Goal: Task Accomplishment & Management: Manage account settings

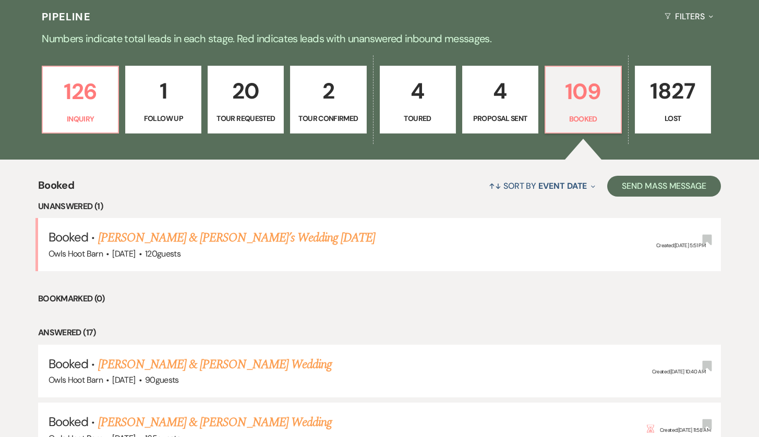
scroll to position [323, 0]
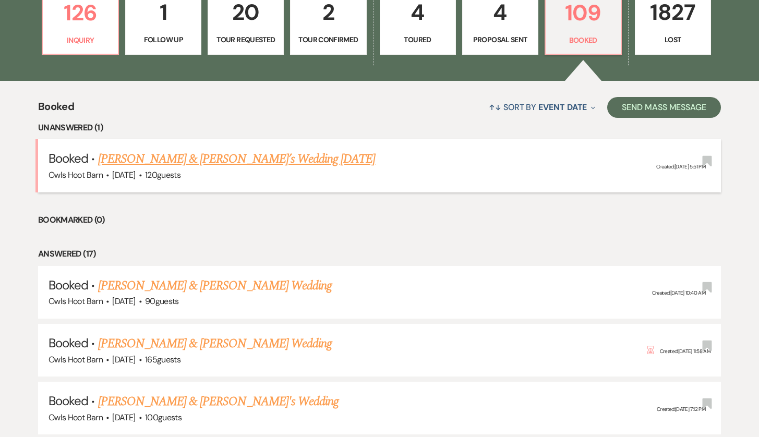
click at [191, 161] on link "[PERSON_NAME] & [PERSON_NAME]’s Wedding [DATE]" at bounding box center [236, 159] width 277 height 19
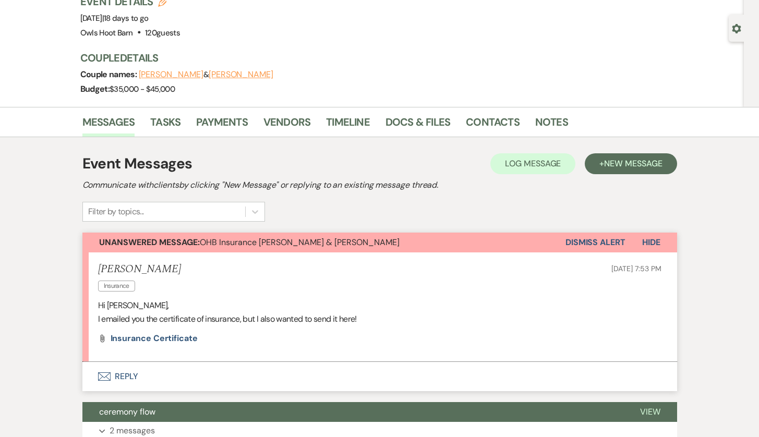
scroll to position [49, 1]
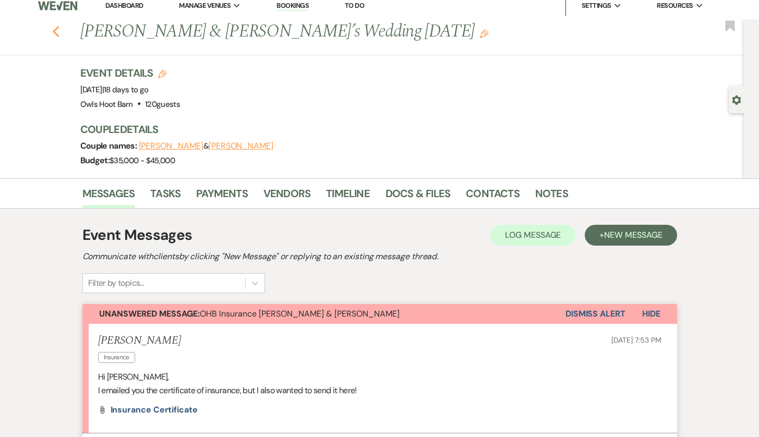
click at [56, 29] on use "button" at bounding box center [55, 31] width 7 height 11
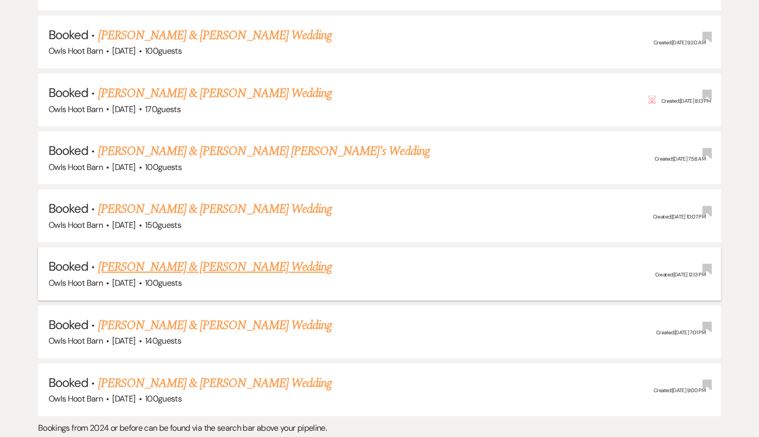
scroll to position [1159, 0]
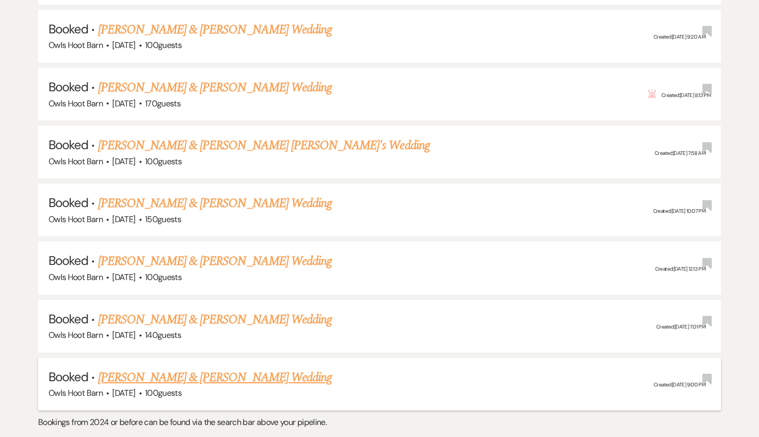
click at [212, 368] on link "[PERSON_NAME] & [PERSON_NAME] Wedding" at bounding box center [215, 377] width 234 height 19
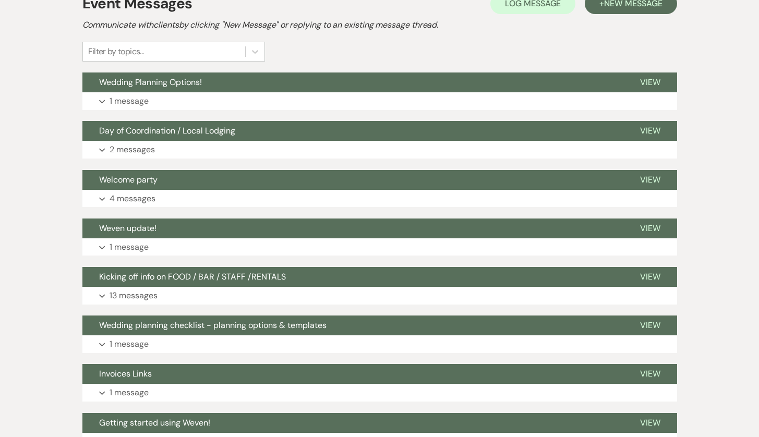
scroll to position [254, 0]
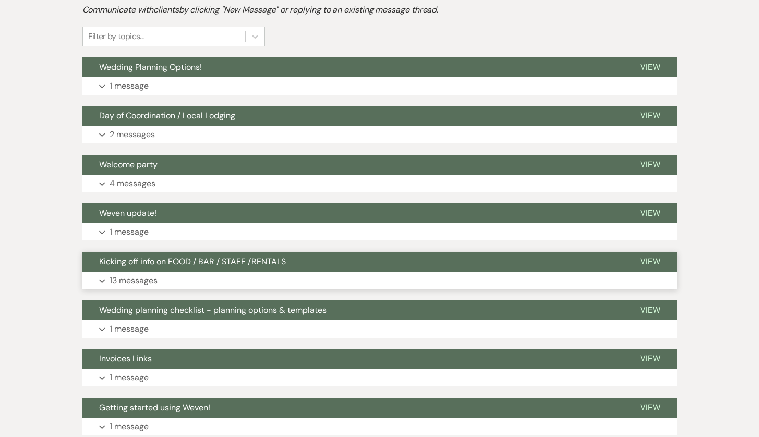
click at [212, 265] on span "Kicking off info on FOOD / BAR / STAFF /RENTALS" at bounding box center [192, 261] width 187 height 11
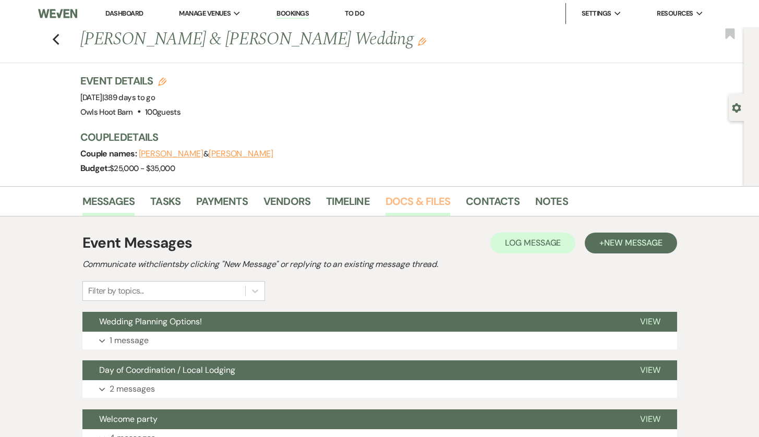
scroll to position [0, 0]
click at [417, 208] on link "Docs & Files" at bounding box center [417, 204] width 65 height 23
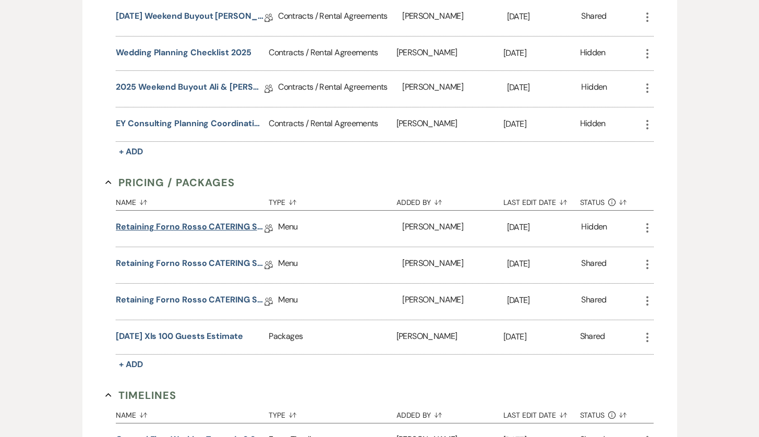
scroll to position [410, 0]
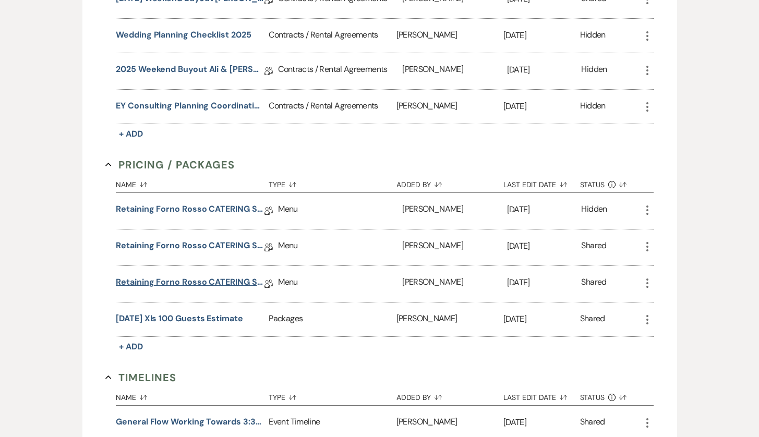
click at [223, 286] on link "Retaining Forno Rosso CATERING SERVICE" at bounding box center [190, 284] width 149 height 16
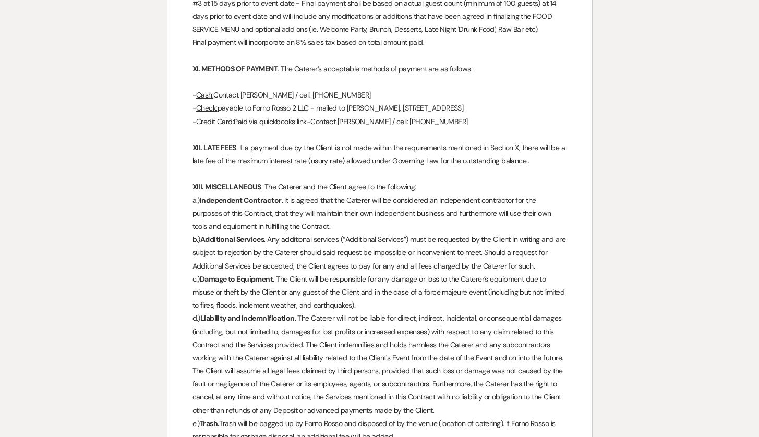
scroll to position [768, 0]
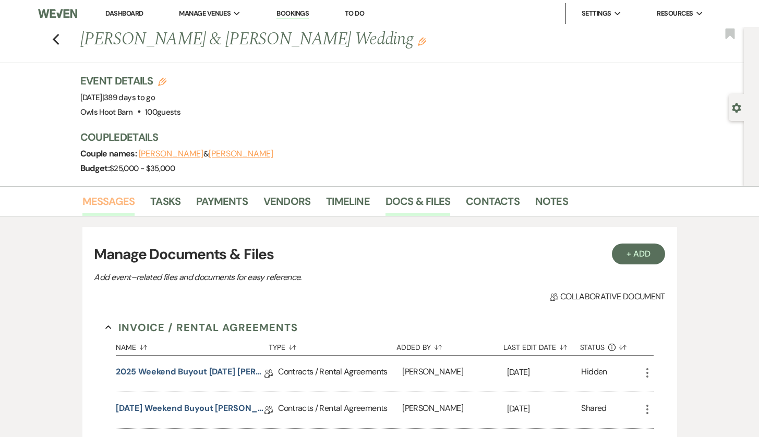
click at [124, 200] on link "Messages" at bounding box center [108, 204] width 53 height 23
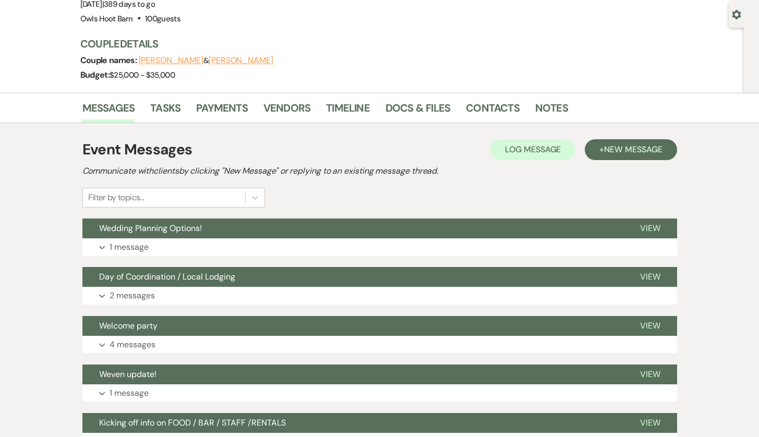
scroll to position [249, 0]
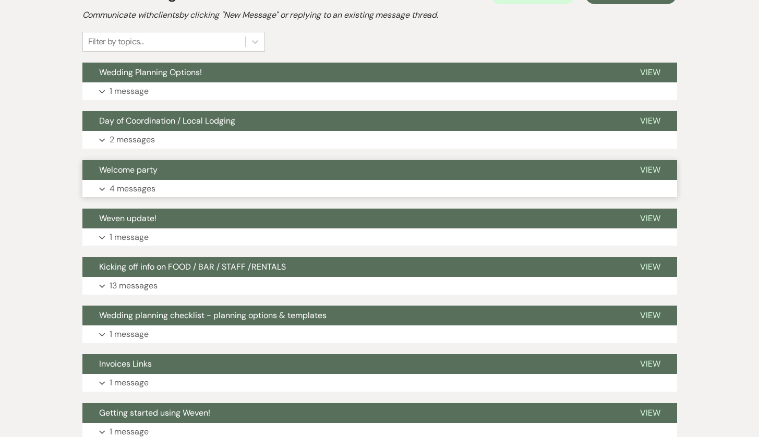
click at [166, 180] on button "Expand 4 messages" at bounding box center [379, 189] width 595 height 18
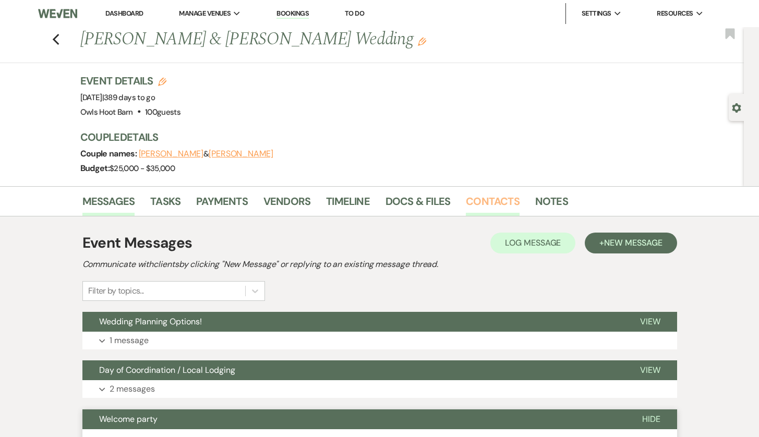
scroll to position [0, 0]
click at [482, 200] on link "Contacts" at bounding box center [493, 204] width 54 height 23
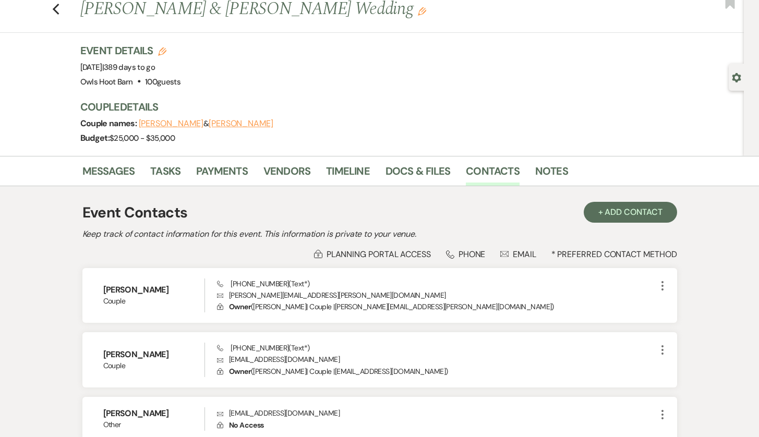
scroll to position [63, 0]
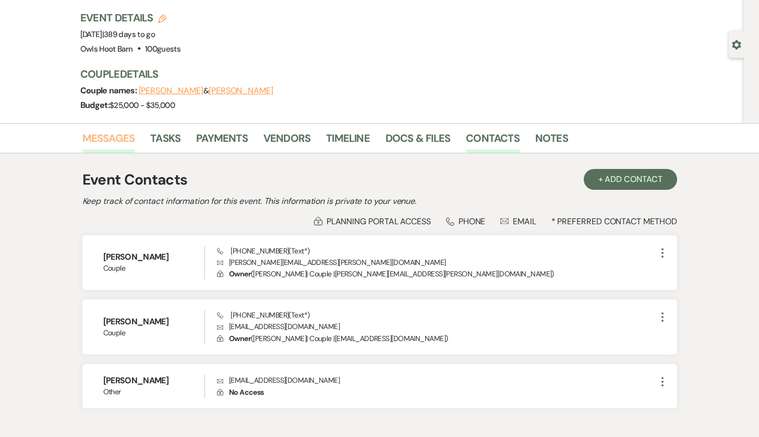
click at [125, 144] on link "Messages" at bounding box center [108, 141] width 53 height 23
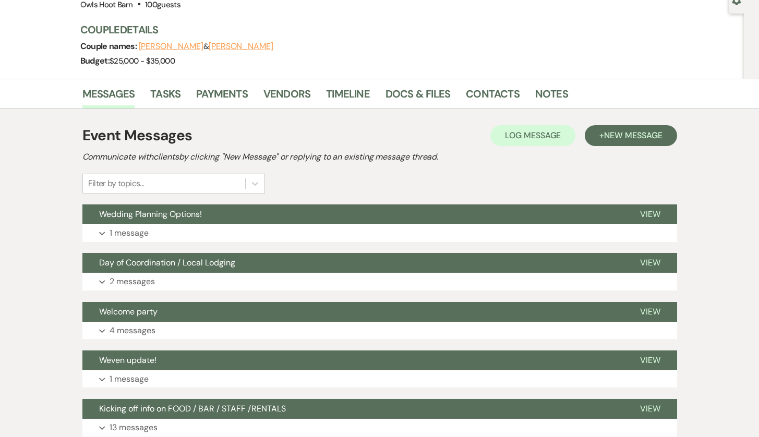
scroll to position [150, 0]
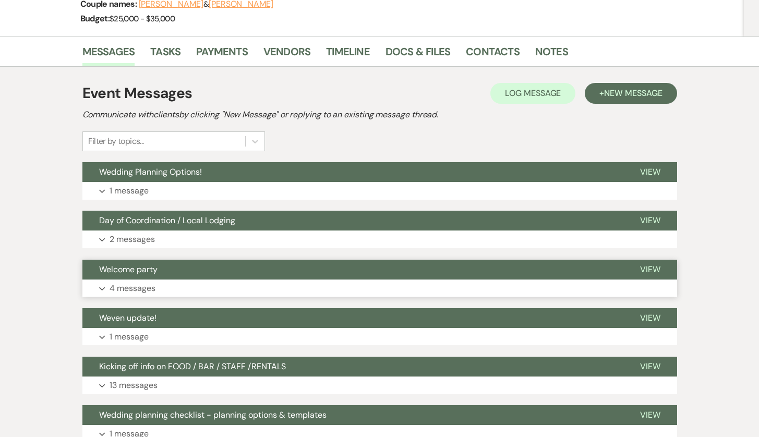
click at [179, 280] on button "Expand 4 messages" at bounding box center [379, 289] width 595 height 18
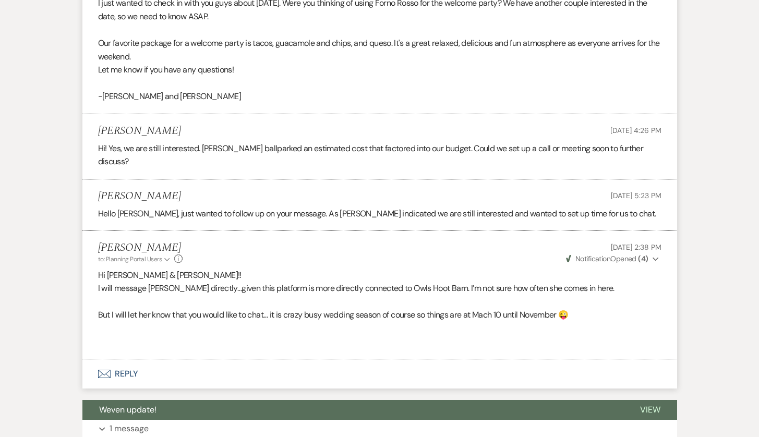
scroll to position [508, 0]
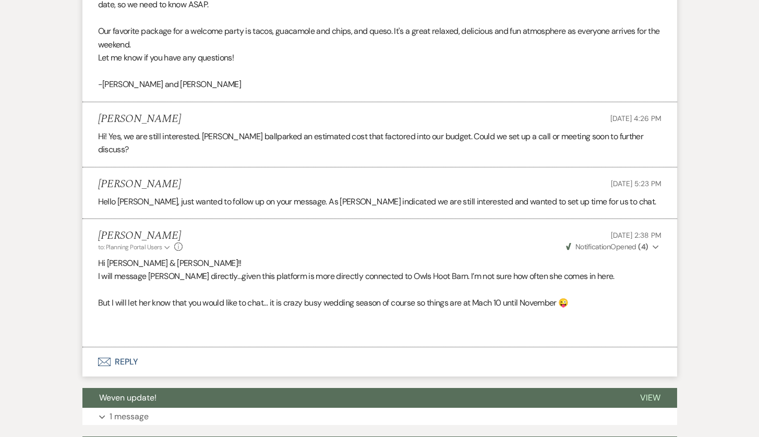
click at [651, 241] on button "Weven Check Notification Opened ( 4 ) Expand" at bounding box center [612, 246] width 97 height 11
click at [651, 241] on button "Weven Check Notification Opened ( 4 ) Collapse" at bounding box center [612, 246] width 97 height 11
click at [123, 347] on button "Envelope Reply" at bounding box center [379, 361] width 595 height 29
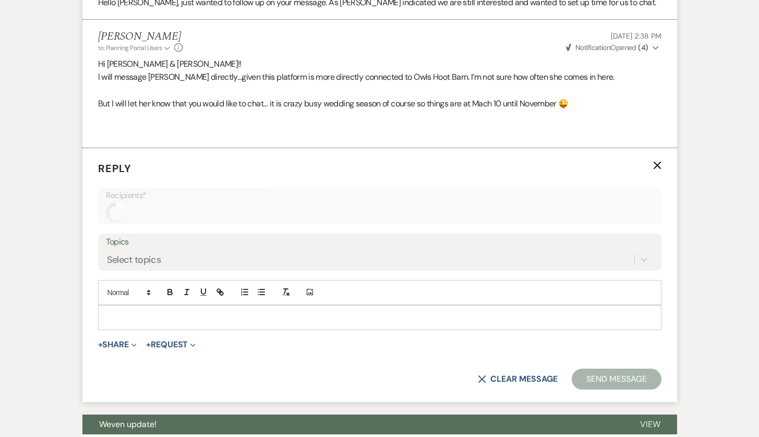
scroll to position [743, 0]
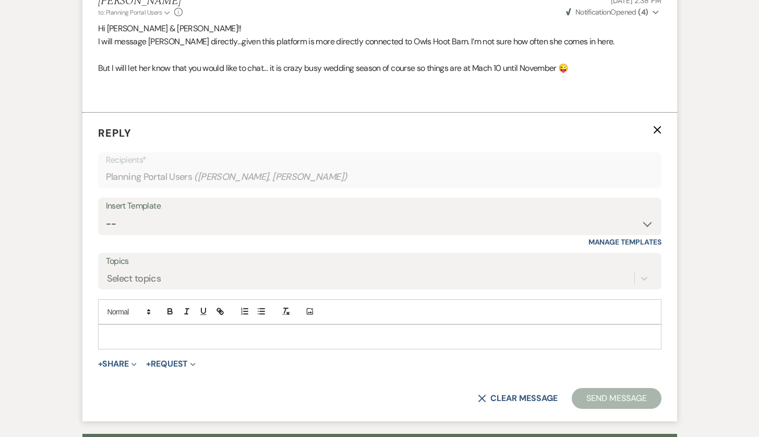
click at [134, 331] on p at bounding box center [379, 336] width 547 height 11
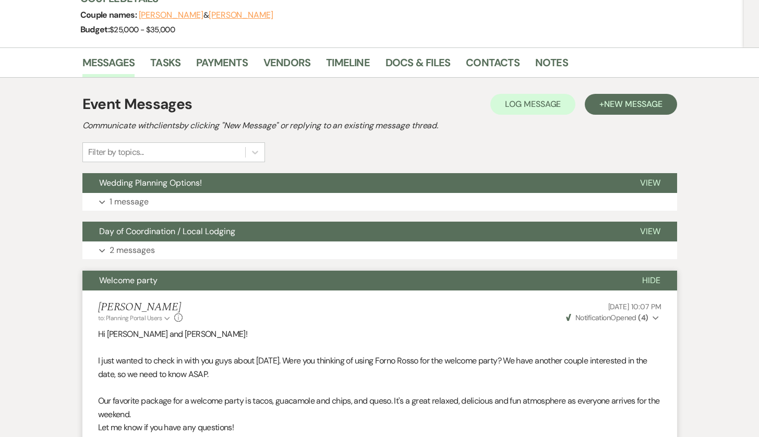
scroll to position [119, 0]
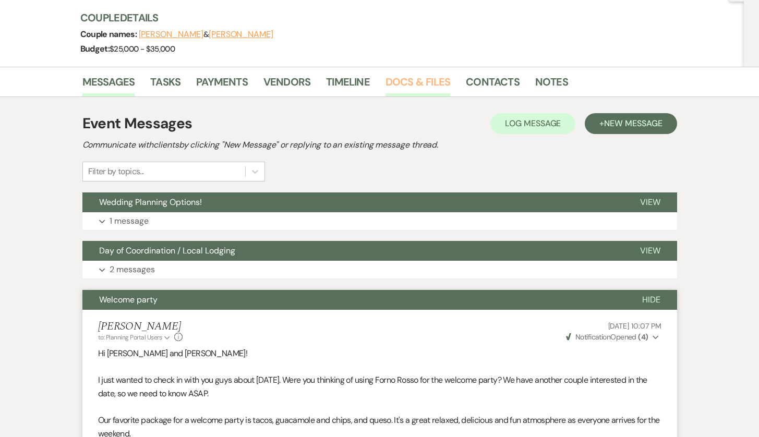
click at [436, 76] on link "Docs & Files" at bounding box center [417, 85] width 65 height 23
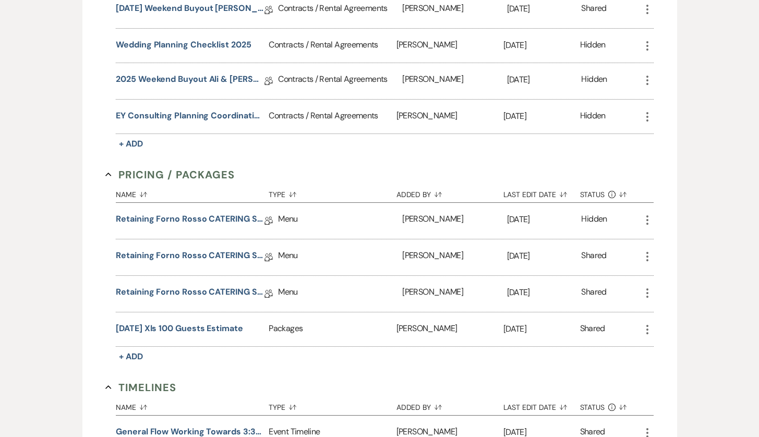
scroll to position [410, 0]
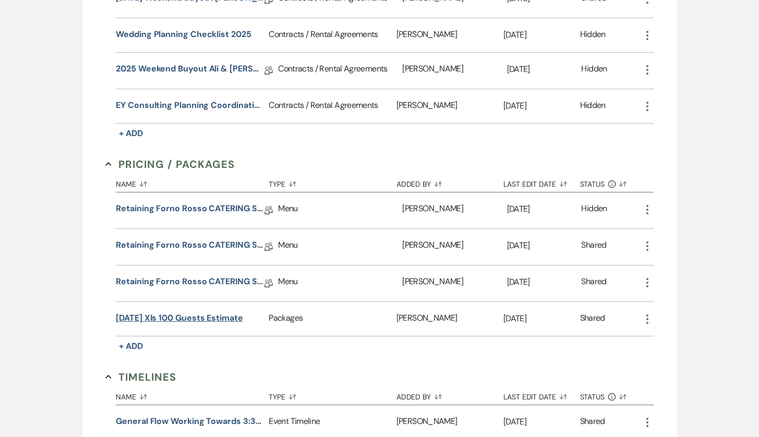
click at [226, 321] on button "[DATE] xls 100 guests estimate" at bounding box center [179, 318] width 127 height 13
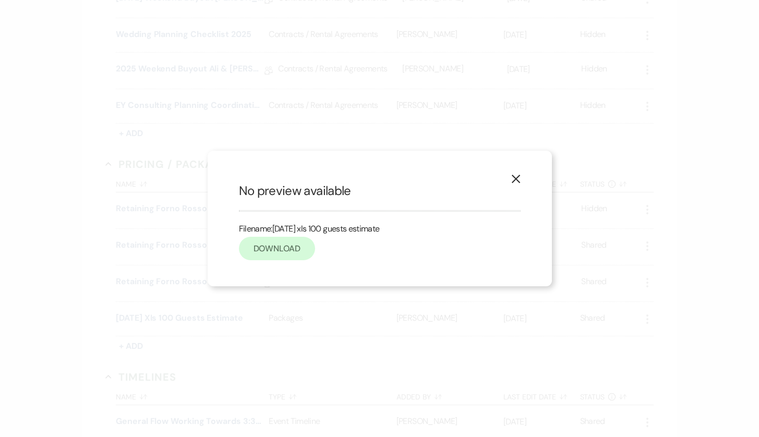
click at [301, 255] on link "Download" at bounding box center [277, 248] width 76 height 23
click at [606, 103] on div "X No preview available Filename: [DATE] xls 100 guests estimate Download" at bounding box center [379, 218] width 759 height 437
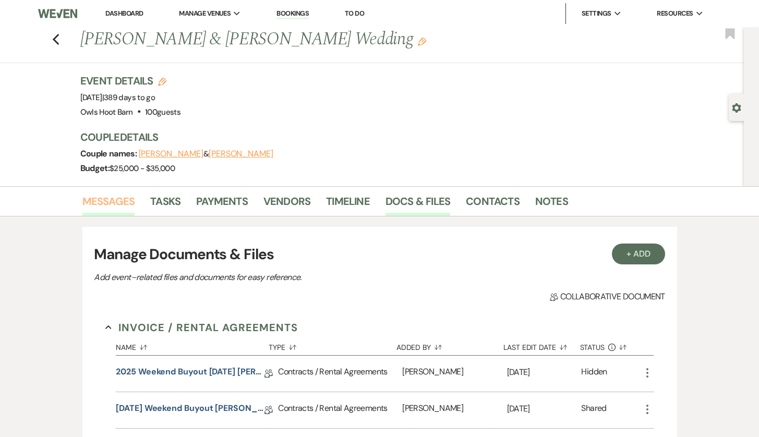
scroll to position [0, 0]
click at [117, 198] on link "Messages" at bounding box center [108, 204] width 53 height 23
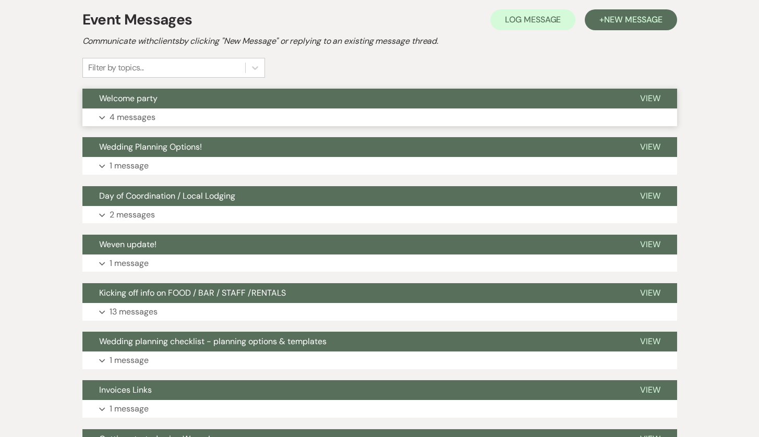
scroll to position [292, 0]
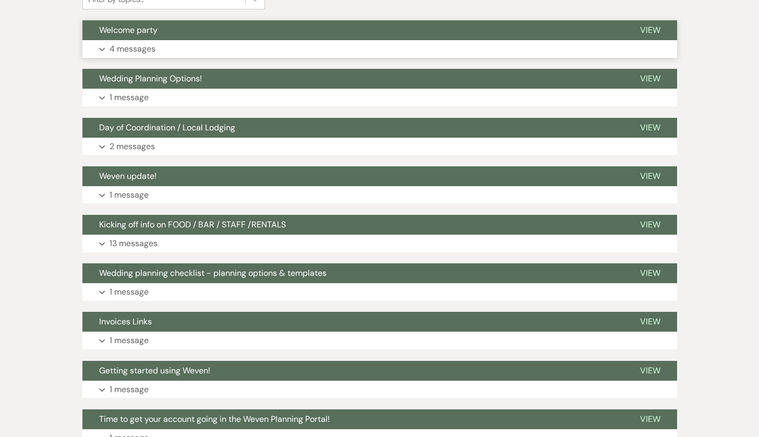
click at [174, 29] on button "Welcome party" at bounding box center [352, 30] width 541 height 20
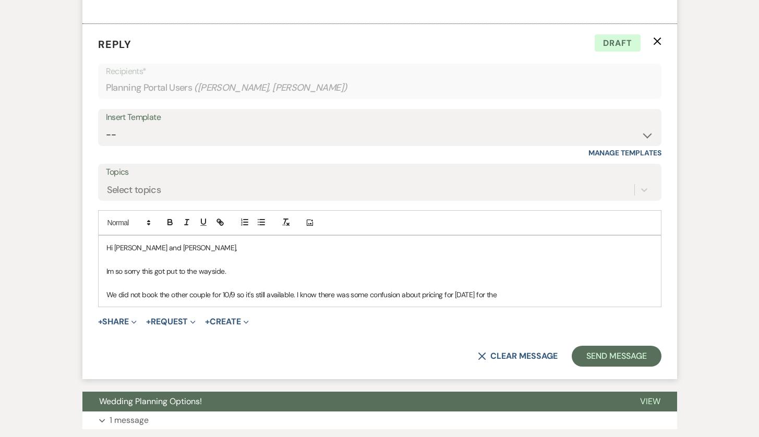
scroll to position [780, 0]
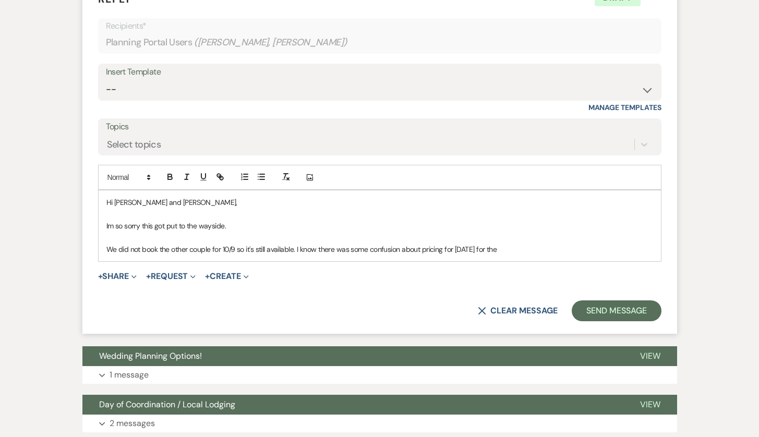
click at [505, 244] on p "We did not book the other couple for 10/9 so it's still available. I know there…" at bounding box center [379, 249] width 547 height 11
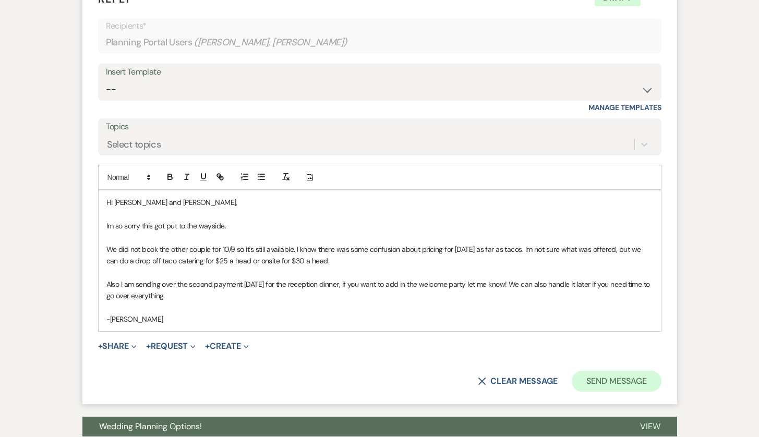
click at [597, 371] on button "Send Message" at bounding box center [616, 381] width 89 height 21
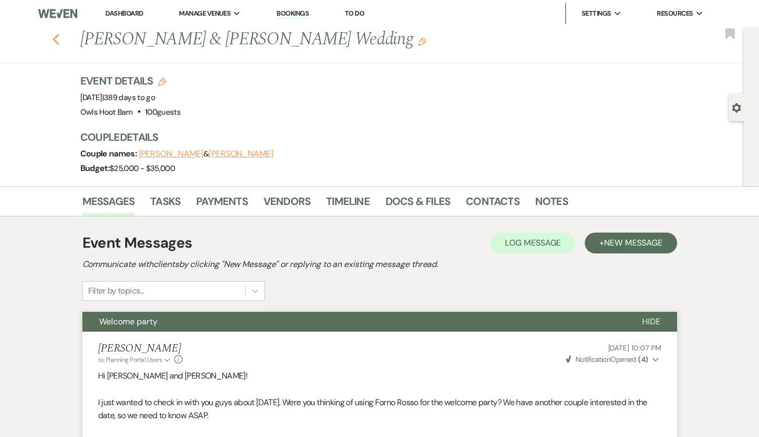
scroll to position [0, 0]
click at [56, 42] on use "button" at bounding box center [55, 39] width 7 height 11
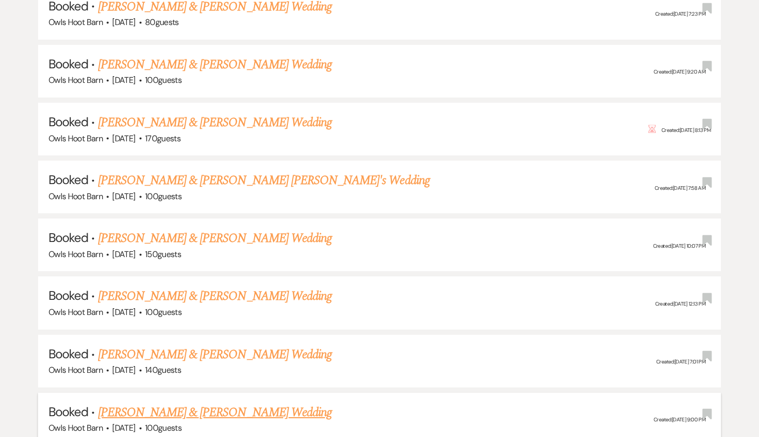
scroll to position [1119, 0]
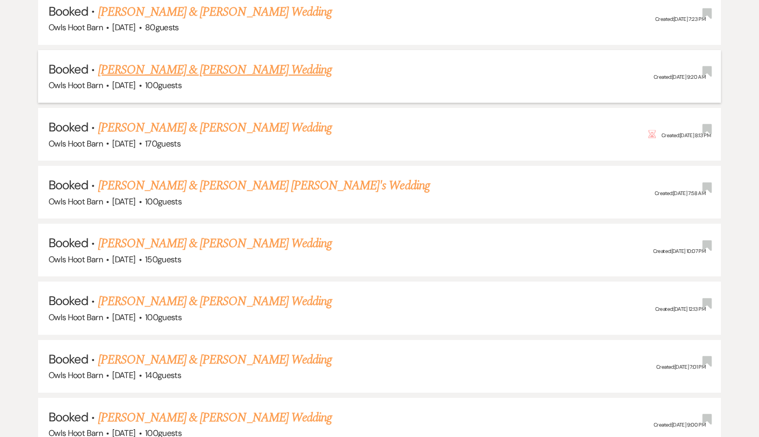
click at [205, 60] on link "[PERSON_NAME] & [PERSON_NAME] Wedding" at bounding box center [215, 69] width 234 height 19
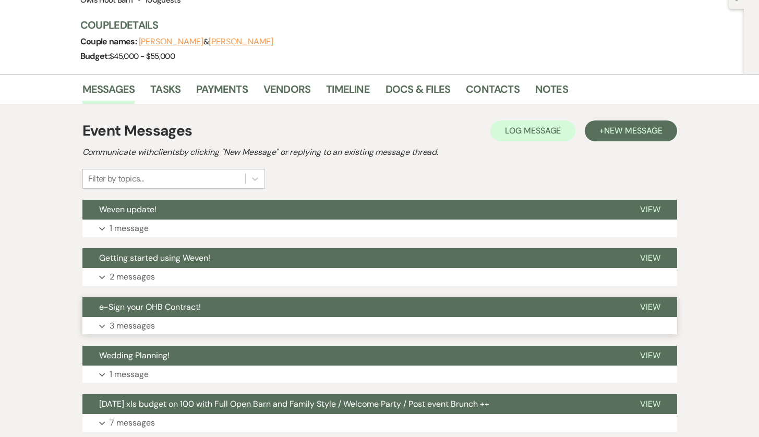
scroll to position [66, 0]
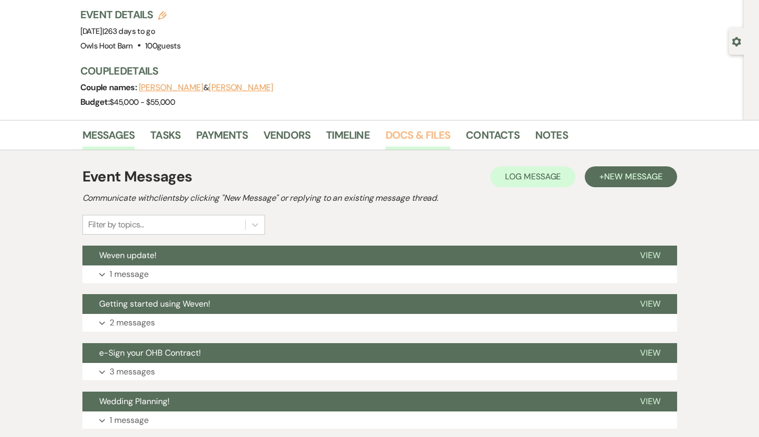
click at [432, 133] on link "Docs & Files" at bounding box center [417, 138] width 65 height 23
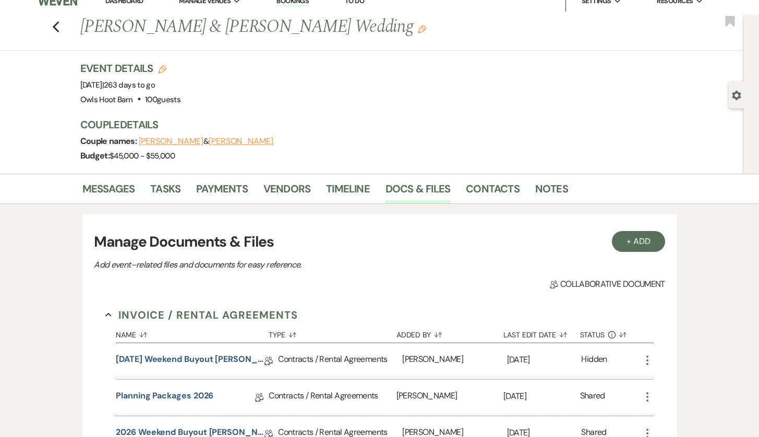
scroll to position [7, 0]
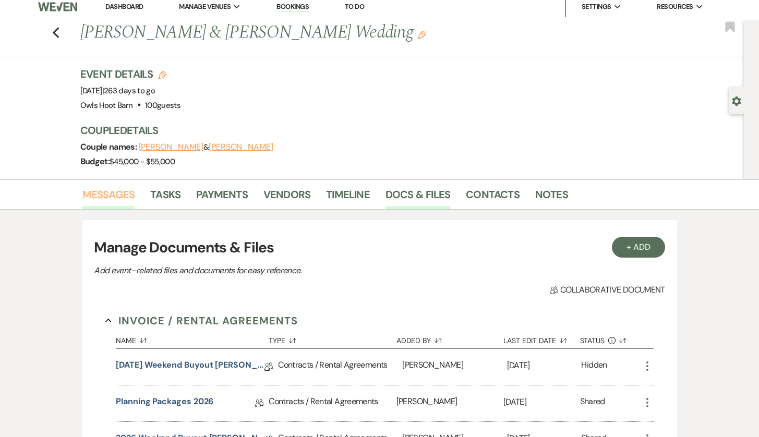
click at [115, 194] on link "Messages" at bounding box center [108, 197] width 53 height 23
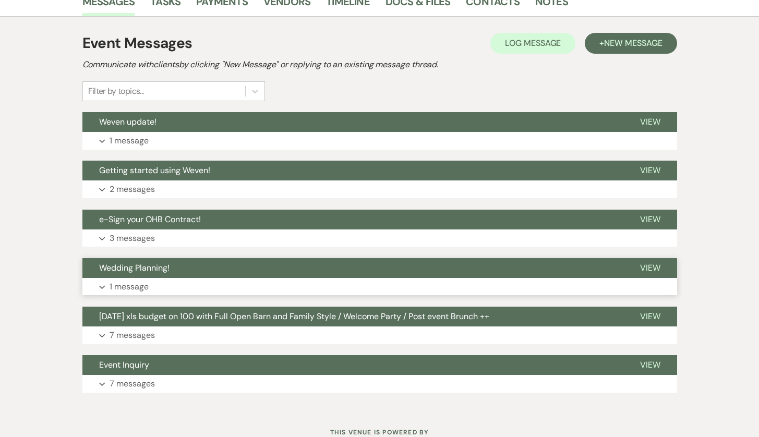
scroll to position [223, 0]
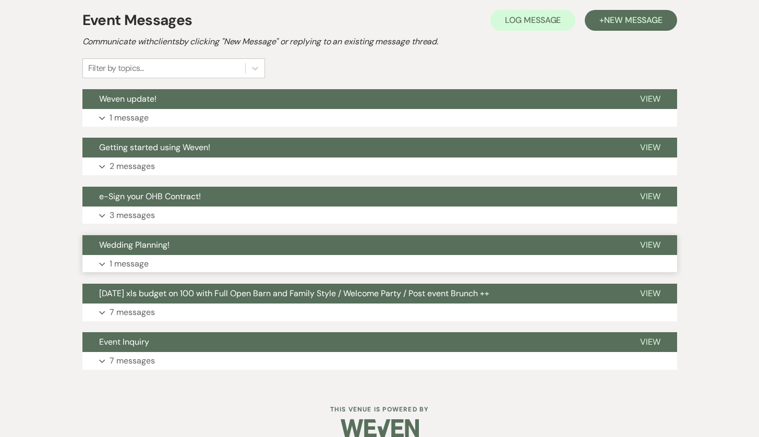
click at [233, 263] on button "Expand 1 message" at bounding box center [379, 264] width 595 height 18
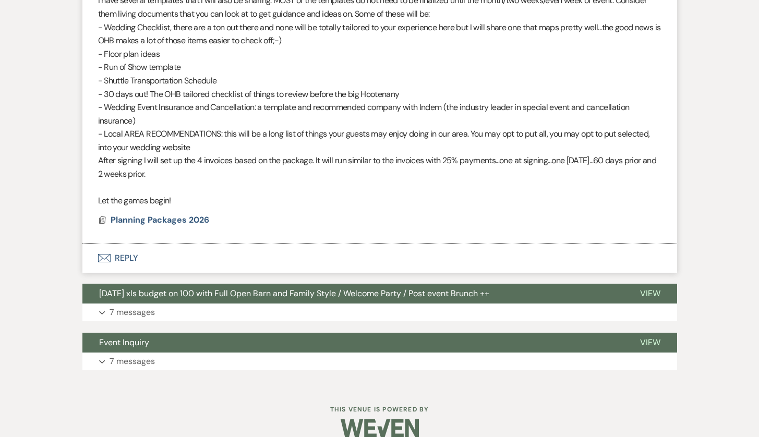
scroll to position [907, 0]
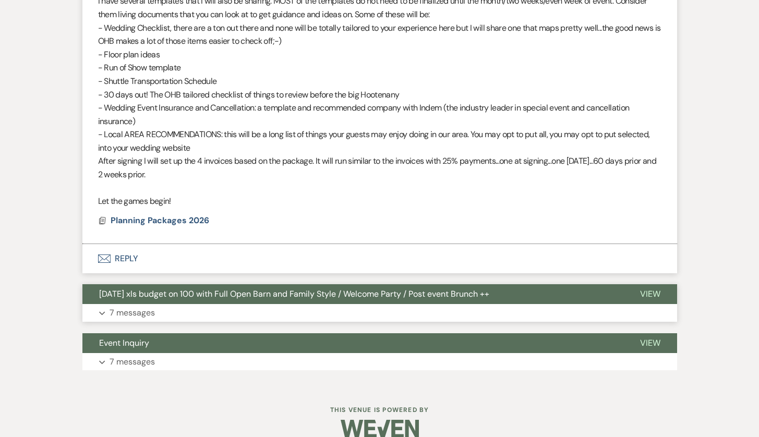
click at [225, 288] on span "[DATE] xls budget on 100 with Full Open Barn and Family Style / Welcome Party /…" at bounding box center [294, 293] width 390 height 11
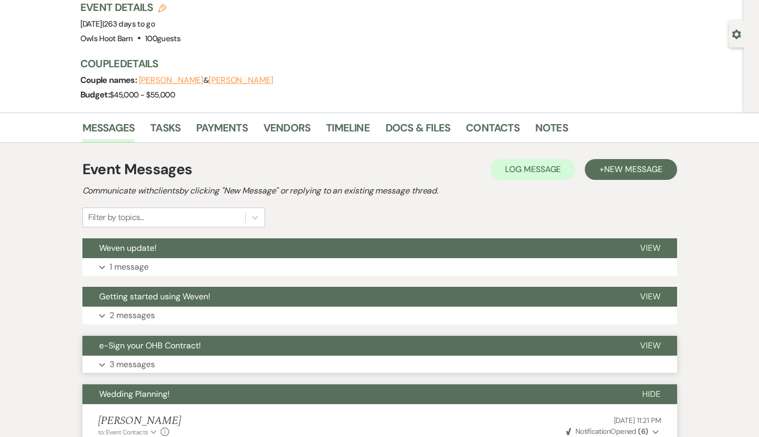
scroll to position [46, 0]
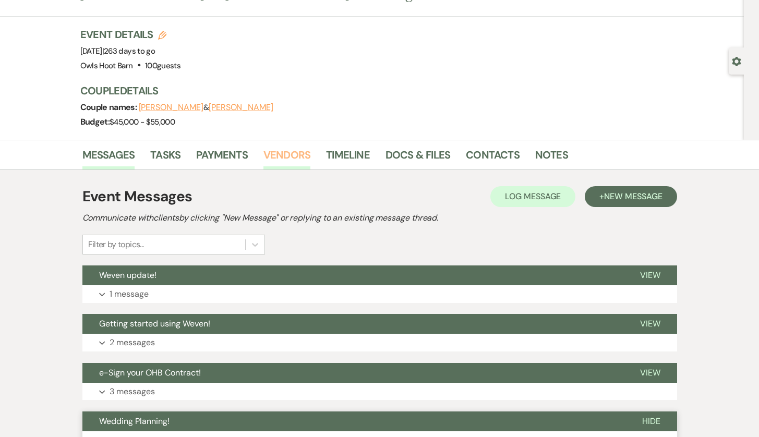
click at [289, 157] on link "Vendors" at bounding box center [286, 158] width 47 height 23
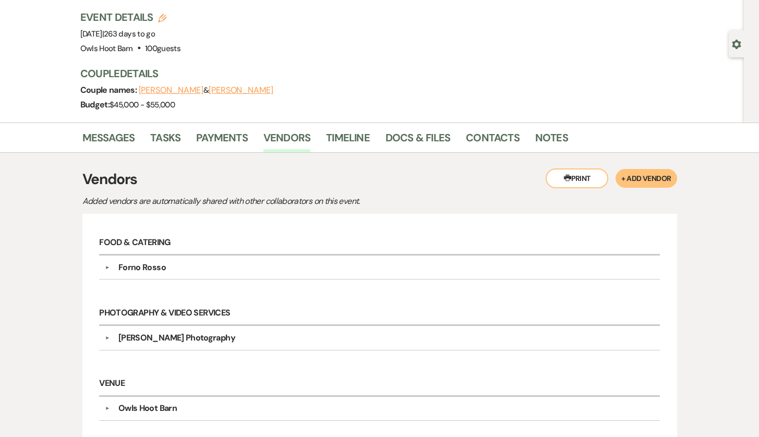
scroll to position [95, 0]
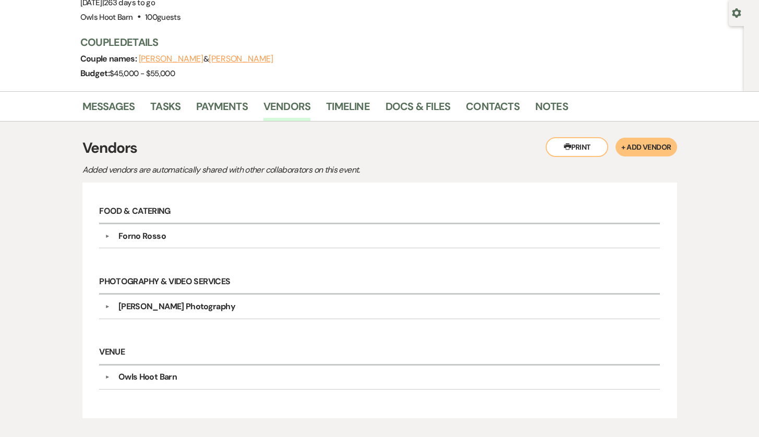
click at [191, 237] on div "Forno Rosso" at bounding box center [382, 236] width 544 height 13
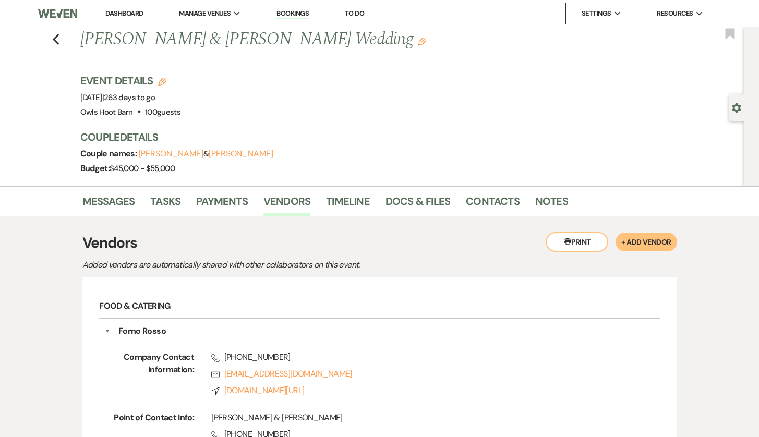
scroll to position [0, 0]
click at [59, 42] on icon "Previous" at bounding box center [56, 39] width 8 height 13
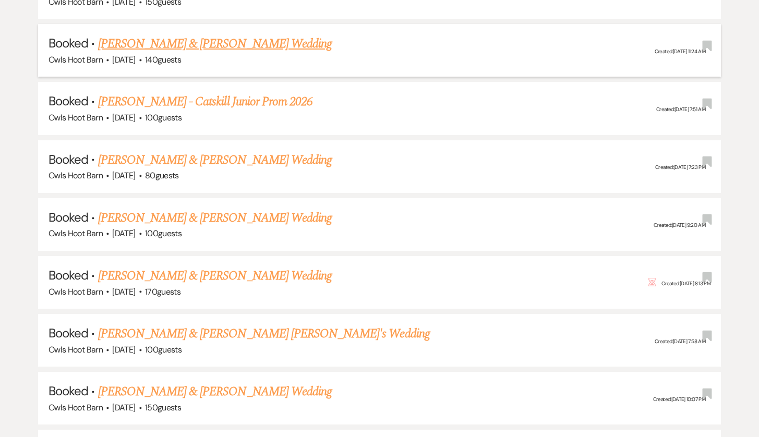
scroll to position [971, 0]
click at [273, 266] on link "[PERSON_NAME] & [PERSON_NAME] Wedding" at bounding box center [215, 275] width 234 height 19
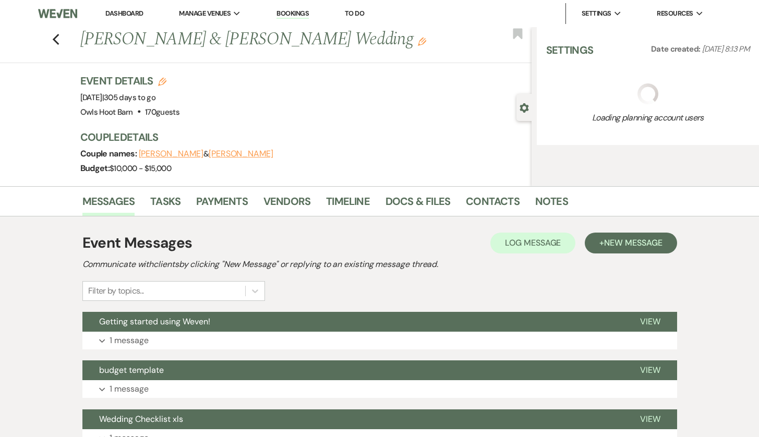
select select "5"
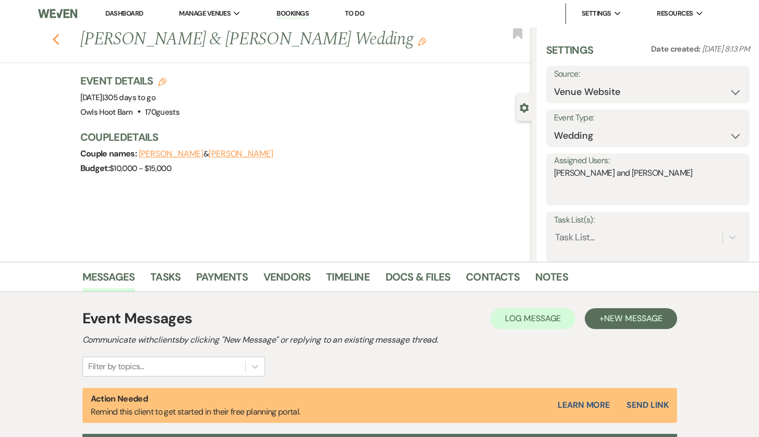
click at [52, 46] on icon "Previous" at bounding box center [56, 39] width 8 height 13
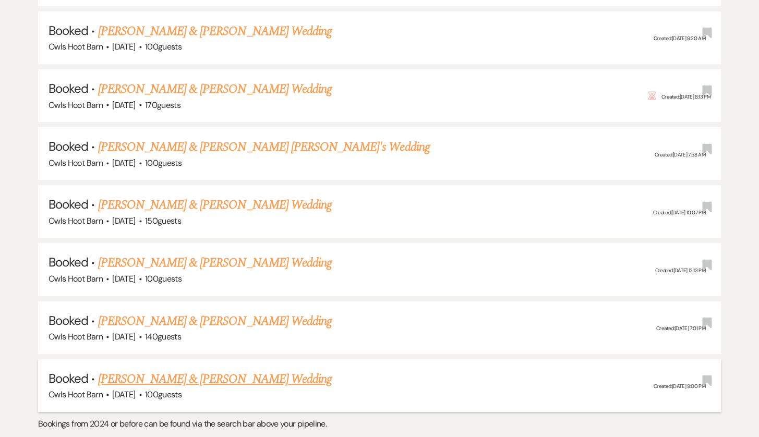
scroll to position [1158, 0]
